Goal: Check status: Check status

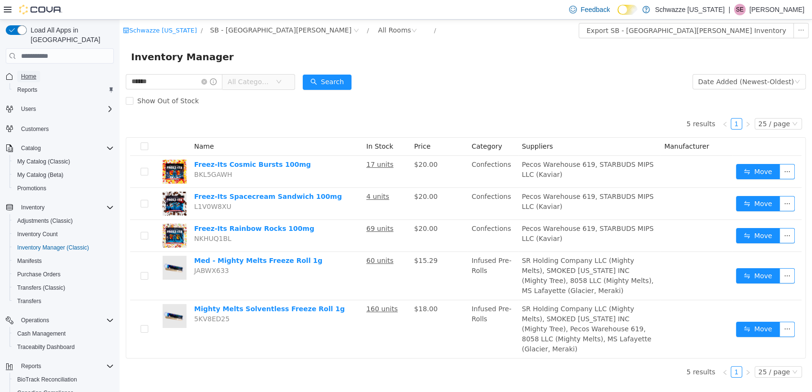
click at [22, 73] on span "Home" at bounding box center [28, 77] width 15 height 8
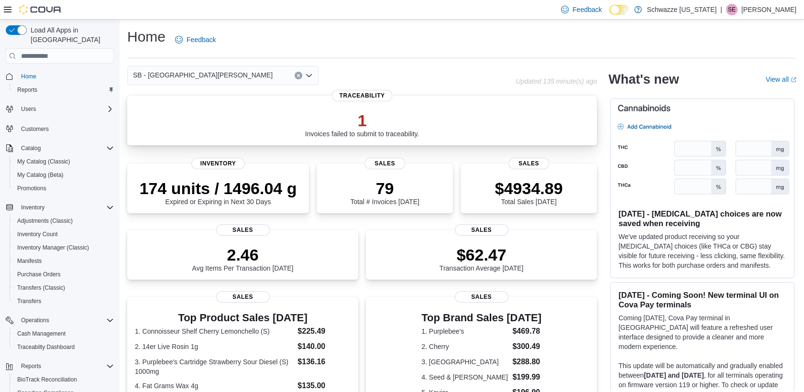
click at [406, 121] on p "1" at bounding box center [362, 120] width 114 height 19
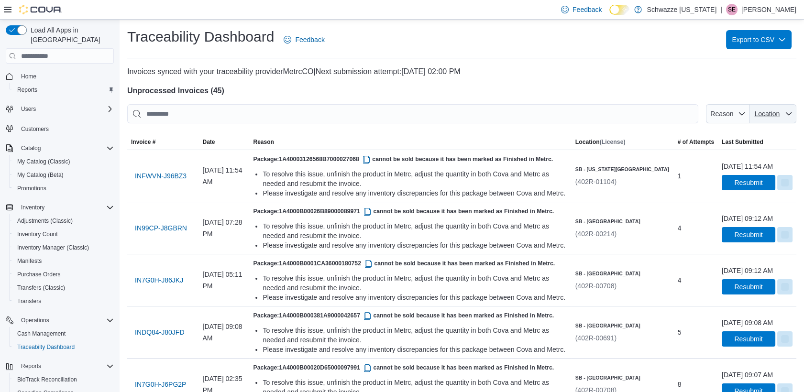
click at [781, 113] on span "Location" at bounding box center [767, 114] width 28 height 10
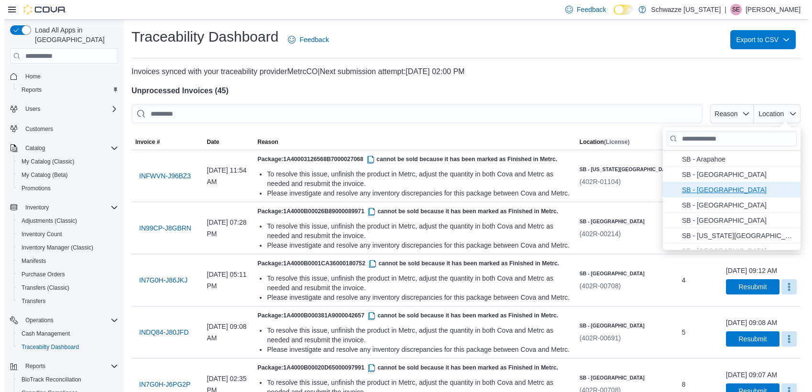
scroll to position [159, 0]
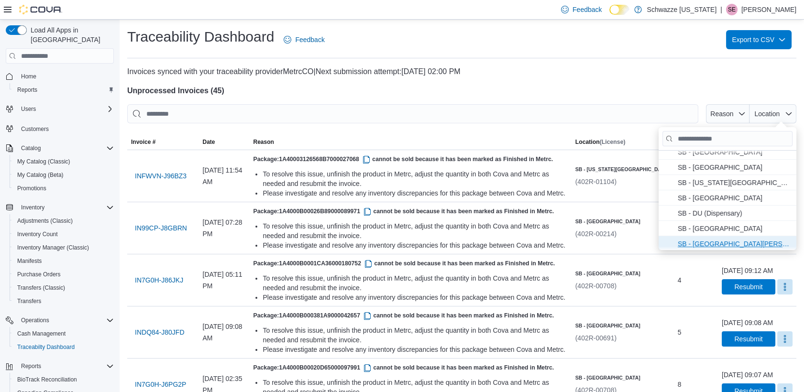
click at [712, 241] on span "SB - Fort Collins . To check this option, press Enter." at bounding box center [733, 243] width 113 height 11
type input "**********"
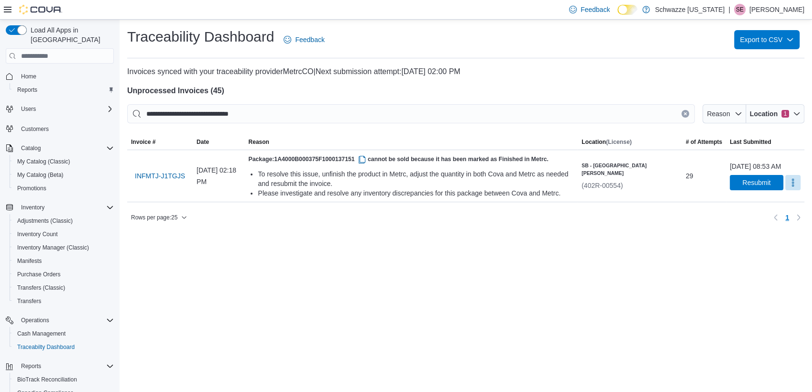
click at [607, 103] on div at bounding box center [465, 101] width 677 height 8
click at [164, 177] on span "INFMTJ-J1TGJS" at bounding box center [160, 176] width 50 height 10
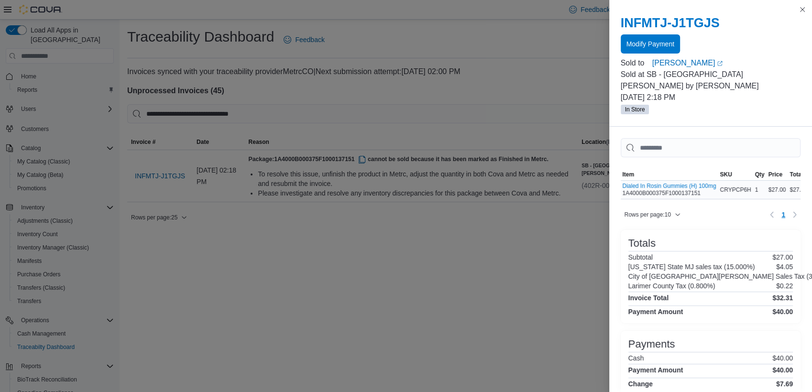
scroll to position [0, 14]
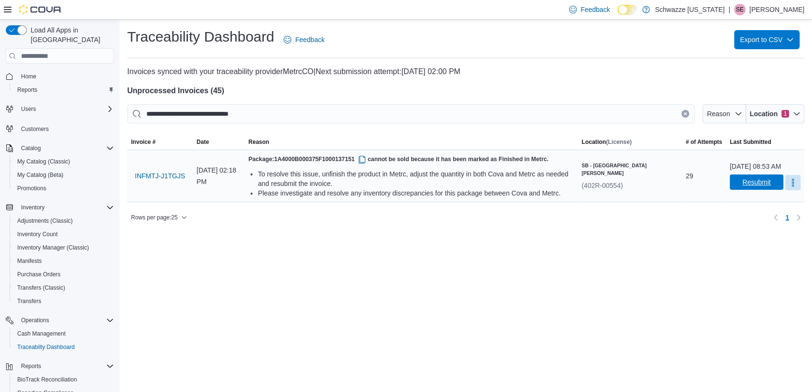
click at [735, 182] on span "Resubmit" at bounding box center [756, 182] width 42 height 15
